Goal: Task Accomplishment & Management: Manage account settings

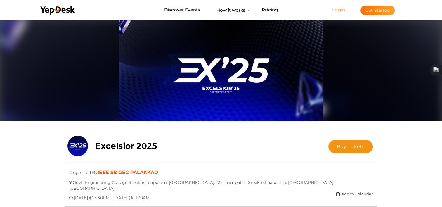
click at [338, 11] on link "Login" at bounding box center [338, 10] width 13 height 6
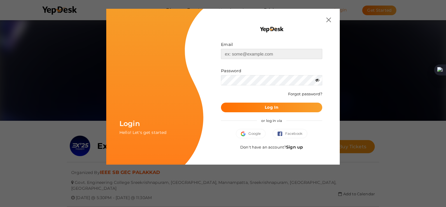
type input "[EMAIL_ADDRESS][DOMAIN_NAME]"
click at [270, 110] on span "Log In" at bounding box center [272, 107] width 14 height 6
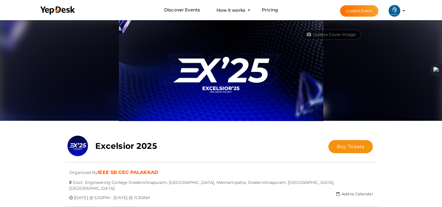
click at [400, 10] on profile-pic at bounding box center [394, 10] width 12 height 4
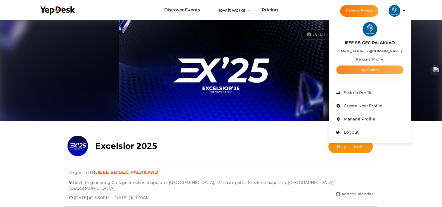
click at [367, 67] on link "My Events" at bounding box center [369, 69] width 67 height 9
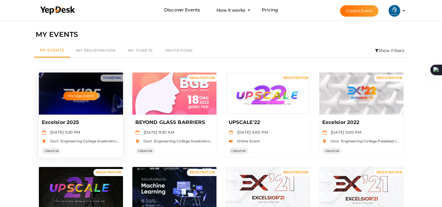
click at [97, 126] on div "Excelsior 2025 [DATE] 5:30 PM Govt. Engineering College Sreekrishnapuram, [GEOG…" at bounding box center [81, 136] width 84 height 43
click at [74, 93] on button "Manage Event" at bounding box center [80, 95] width 34 height 9
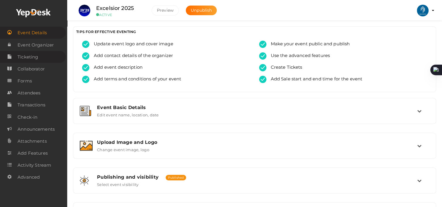
click at [35, 54] on span "Ticketing" at bounding box center [28, 57] width 20 height 12
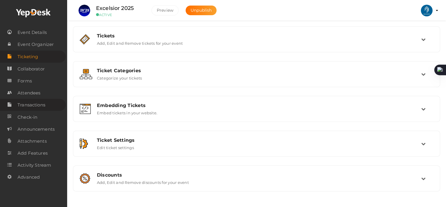
click at [42, 103] on span "Transactions" at bounding box center [32, 105] width 28 height 12
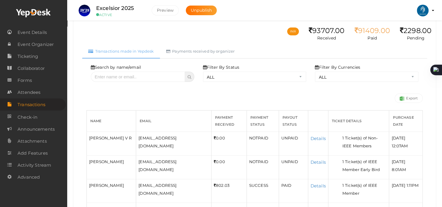
scroll to position [26, 0]
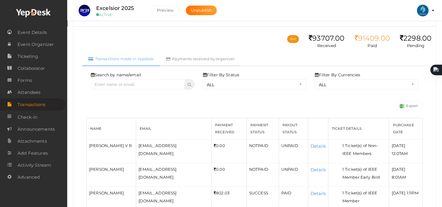
click at [196, 58] on link "Payments received by organizer" at bounding box center [200, 59] width 81 height 14
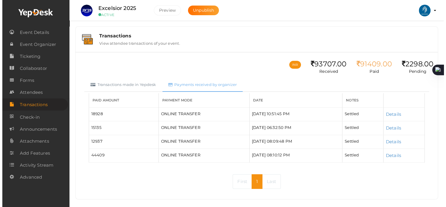
scroll to position [6, 0]
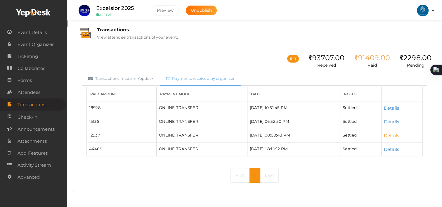
click at [394, 135] on link "Details" at bounding box center [391, 136] width 15 height 6
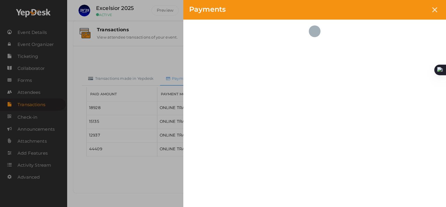
click at [392, 135] on div "Amout paid to organizer 12937 No of Attendee Transactions 0 First Name Last Nam…" at bounding box center [314, 113] width 263 height 186
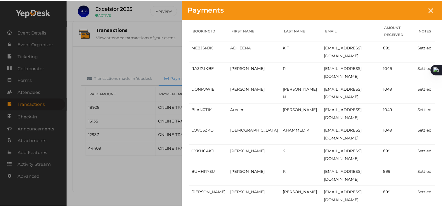
scroll to position [0, 0]
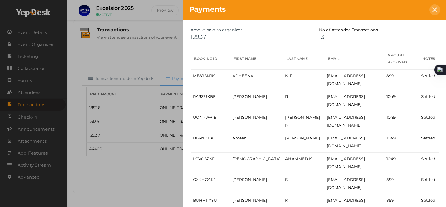
click at [434, 8] on icon at bounding box center [435, 9] width 5 height 5
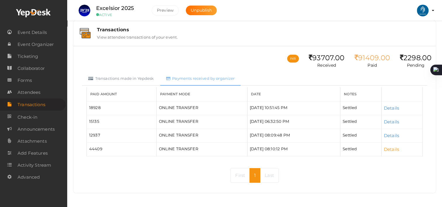
click at [393, 146] on link "Details" at bounding box center [391, 149] width 15 height 6
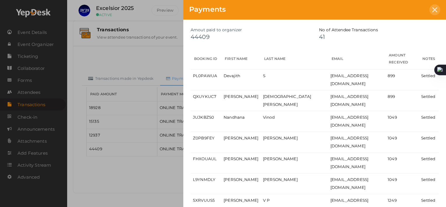
click at [436, 9] on icon at bounding box center [435, 9] width 5 height 5
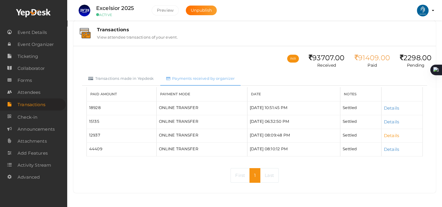
click at [395, 135] on link "Details" at bounding box center [391, 136] width 15 height 6
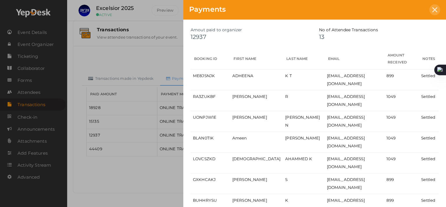
click at [435, 10] on icon at bounding box center [435, 9] width 5 height 5
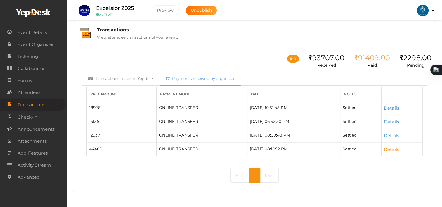
click at [395, 150] on link "Details" at bounding box center [391, 149] width 15 height 6
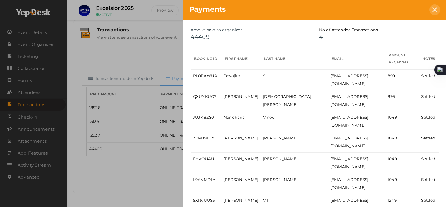
click at [436, 12] on div at bounding box center [435, 9] width 11 height 11
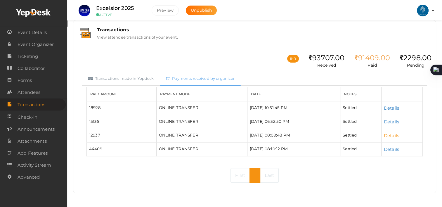
click at [391, 133] on link "Details" at bounding box center [391, 136] width 15 height 6
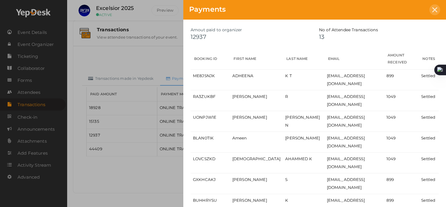
click at [435, 13] on div at bounding box center [435, 9] width 11 height 11
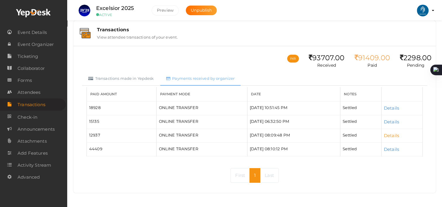
click at [395, 133] on link "Details" at bounding box center [391, 136] width 15 height 6
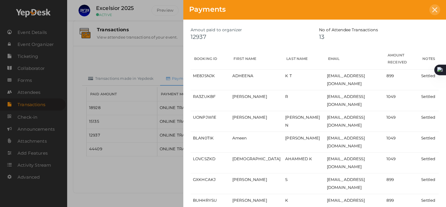
click at [433, 12] on icon at bounding box center [435, 9] width 5 height 5
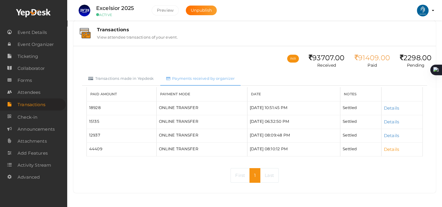
click at [394, 148] on link "Details" at bounding box center [391, 149] width 15 height 6
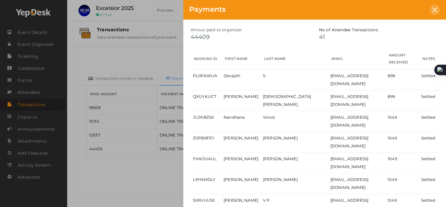
click at [437, 6] on div at bounding box center [435, 9] width 11 height 11
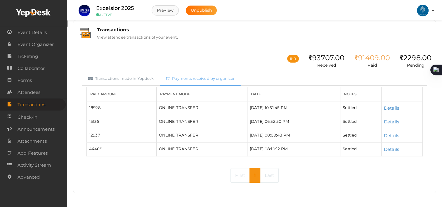
click at [166, 12] on button "Preview" at bounding box center [165, 10] width 27 height 10
click at [391, 105] on link "Details" at bounding box center [391, 108] width 15 height 6
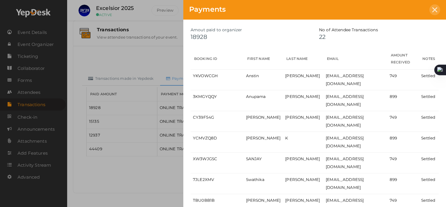
click at [438, 8] on div at bounding box center [435, 9] width 11 height 11
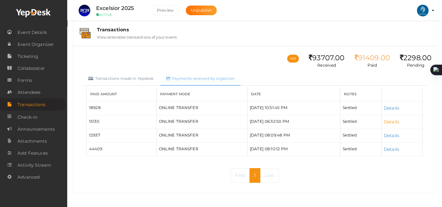
click at [395, 120] on link "Details" at bounding box center [391, 122] width 15 height 6
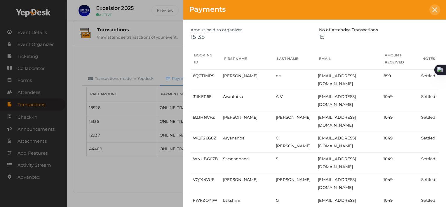
click at [433, 9] on icon at bounding box center [435, 9] width 5 height 5
